Goal: Task Accomplishment & Management: Use online tool/utility

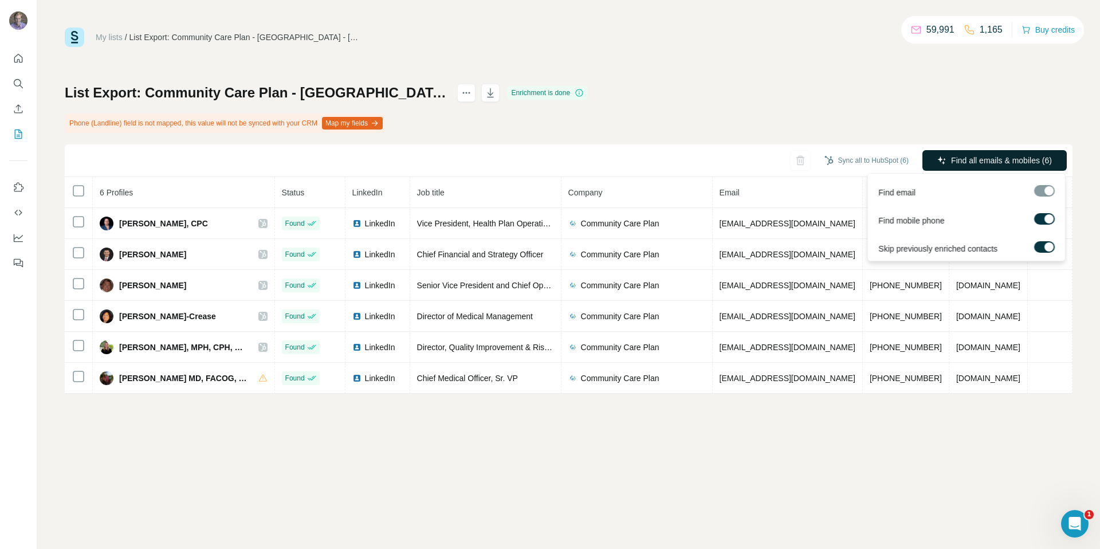
click at [985, 157] on span "Find all emails & mobiles (6)" at bounding box center [1001, 160] width 101 height 11
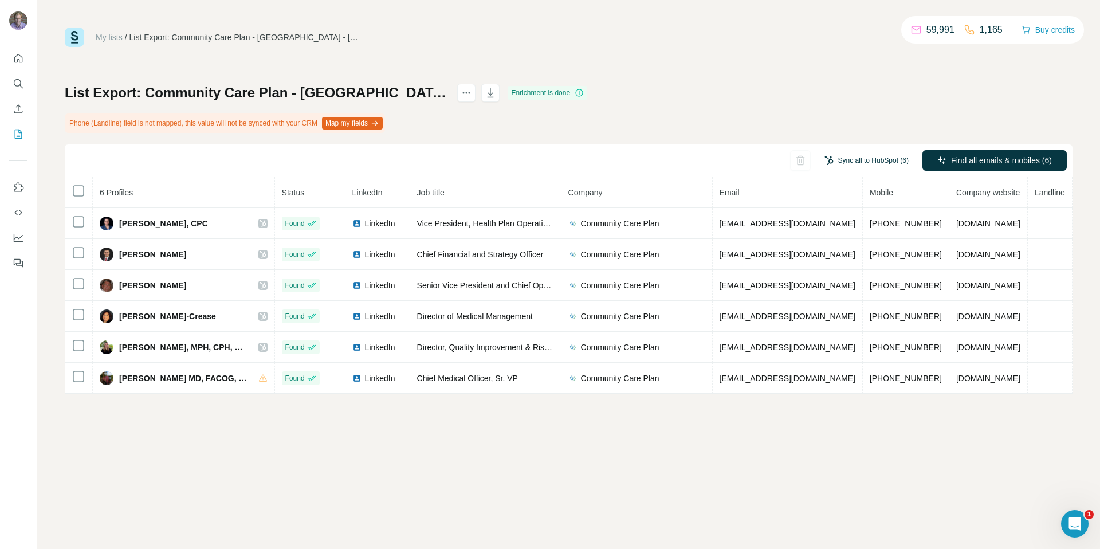
click at [865, 163] on button "Sync all to HubSpot (6)" at bounding box center [867, 160] width 100 height 17
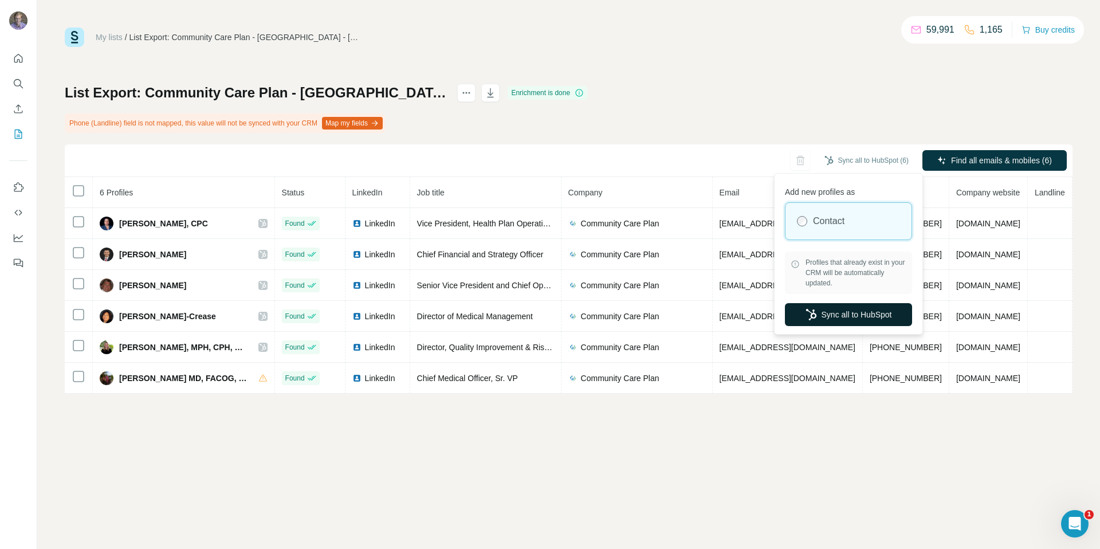
click at [852, 314] on button "Sync all to HubSpot" at bounding box center [848, 314] width 127 height 23
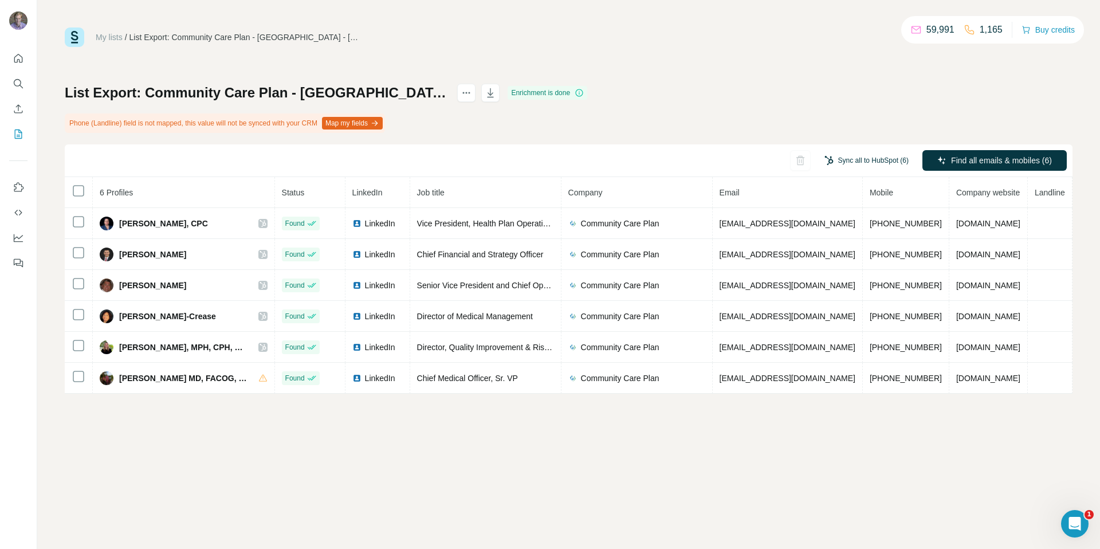
click at [851, 162] on button "Sync all to HubSpot (6)" at bounding box center [867, 160] width 100 height 17
click at [816, 496] on div "My lists / List Export: Community Care Plan - FL - [DATE] 12:39 59,991 1,165 Bu…" at bounding box center [568, 274] width 1063 height 549
click at [21, 191] on icon "Use Surfe on LinkedIn" at bounding box center [18, 187] width 11 height 11
click at [15, 60] on icon "Quick start" at bounding box center [18, 58] width 11 height 11
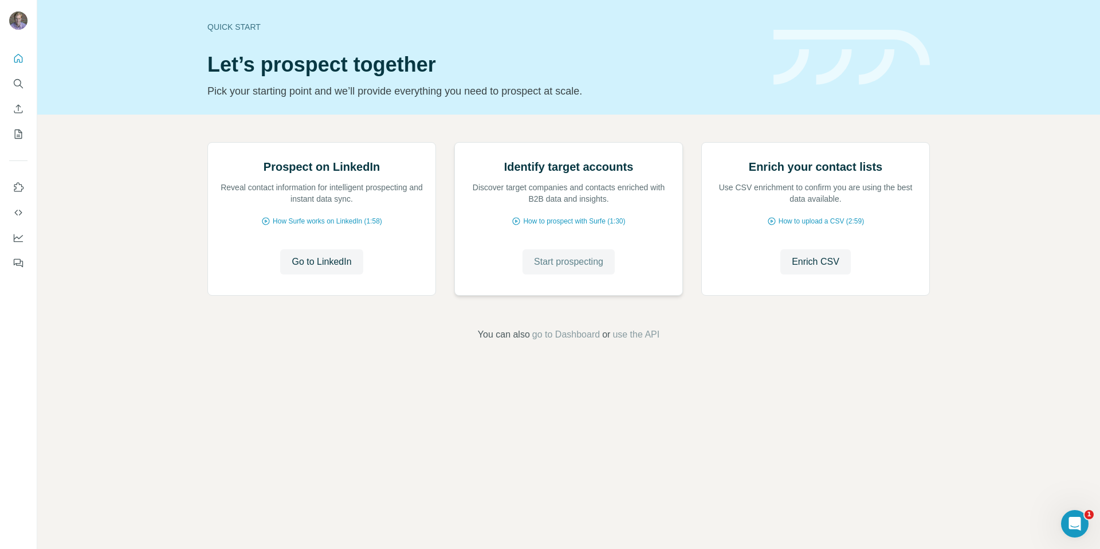
click at [555, 269] on span "Start prospecting" at bounding box center [568, 262] width 69 height 14
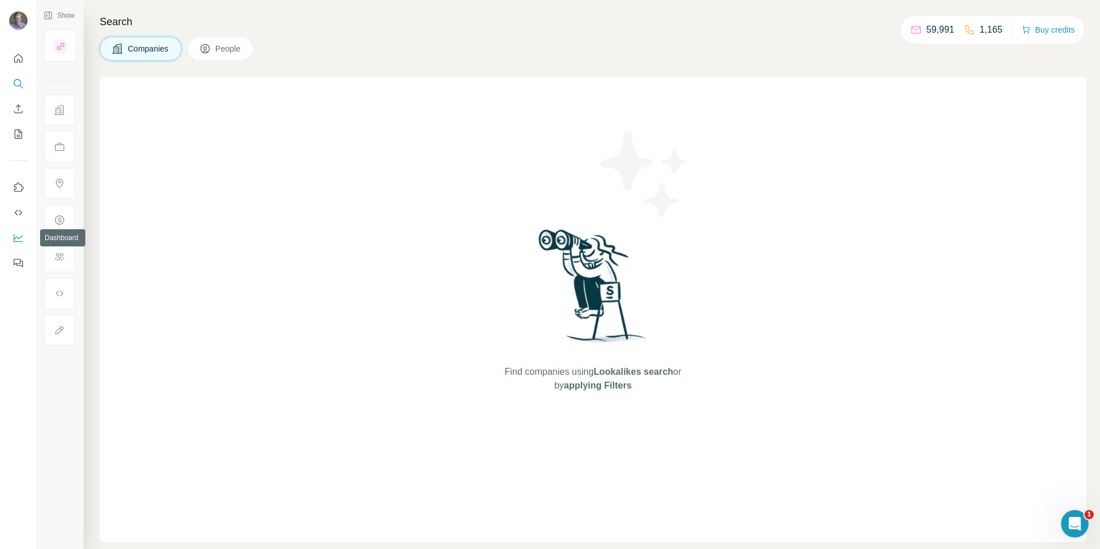
click at [19, 243] on icon "Dashboard" at bounding box center [18, 237] width 11 height 11
